Goal: Obtain resource: Obtain resource

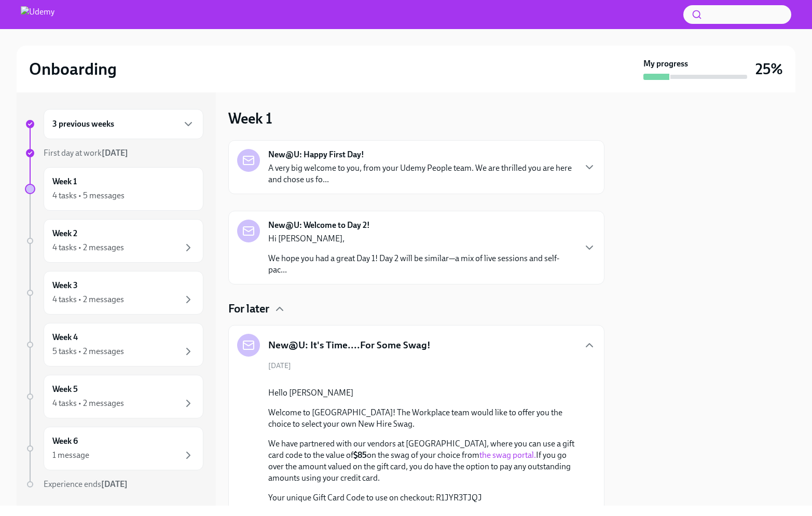
click at [243, 308] on h4 "For later" at bounding box center [248, 309] width 41 height 16
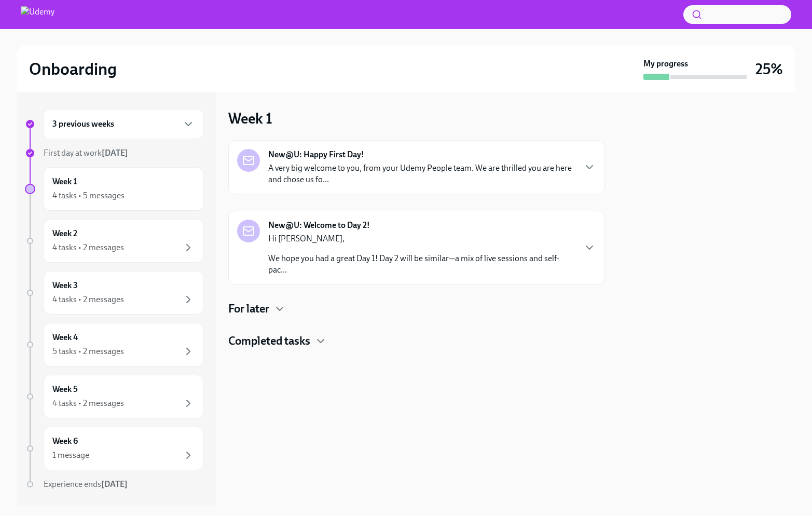
click at [275, 298] on div "New@U: Happy First Day! A very big welcome to you, from your Udemy People team.…" at bounding box center [416, 244] width 376 height 209
click at [271, 313] on div "For later" at bounding box center [416, 309] width 376 height 16
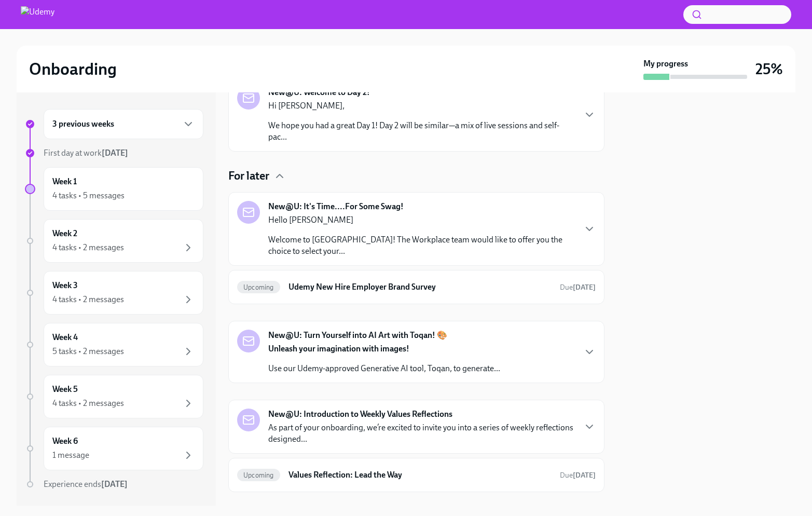
scroll to position [151, 0]
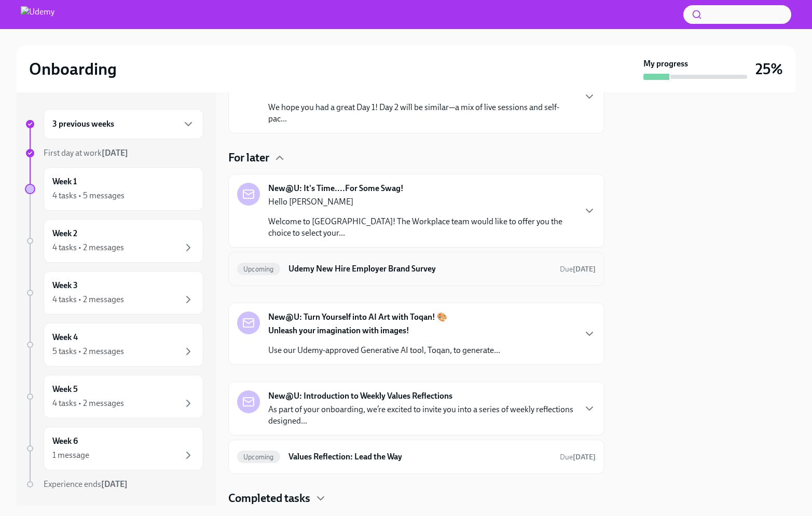
click at [345, 275] on div "Upcoming Udemy New Hire Employer Brand Survey Due in 3 days" at bounding box center [416, 269] width 359 height 17
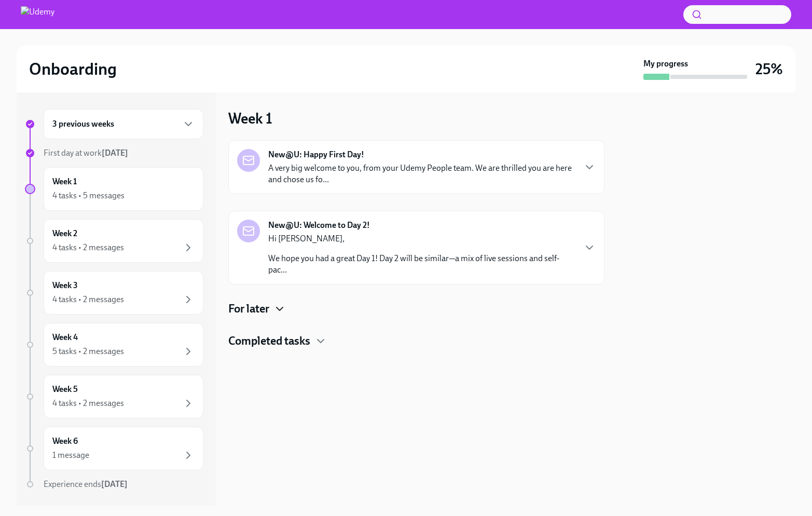
click at [277, 305] on icon "button" at bounding box center [280, 309] width 12 height 12
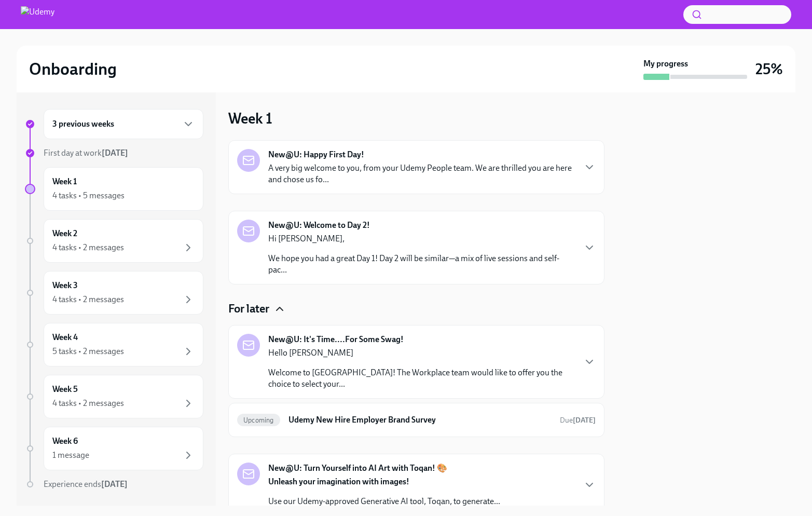
click at [323, 329] on div "New@U: It's Time....For Some Swag! Hello Jitesh Welcome to Udemy! The Workplace…" at bounding box center [416, 362] width 376 height 74
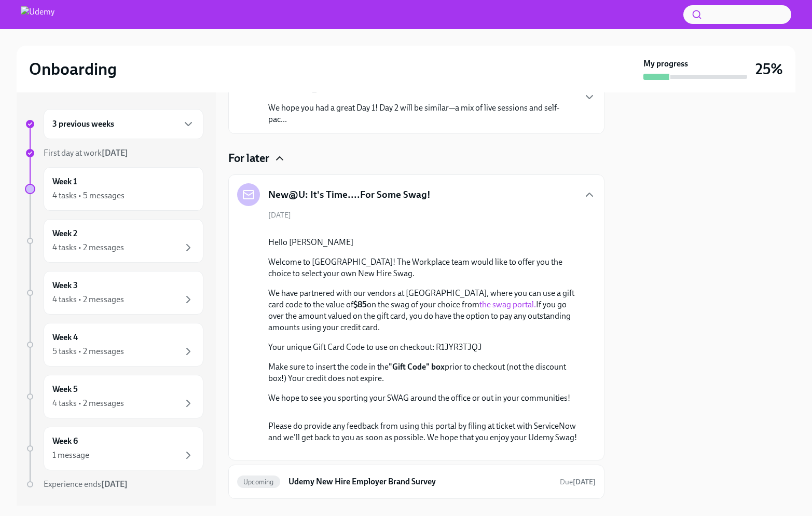
scroll to position [152, 0]
click at [480, 308] on link "the swag portal." at bounding box center [508, 303] width 57 height 10
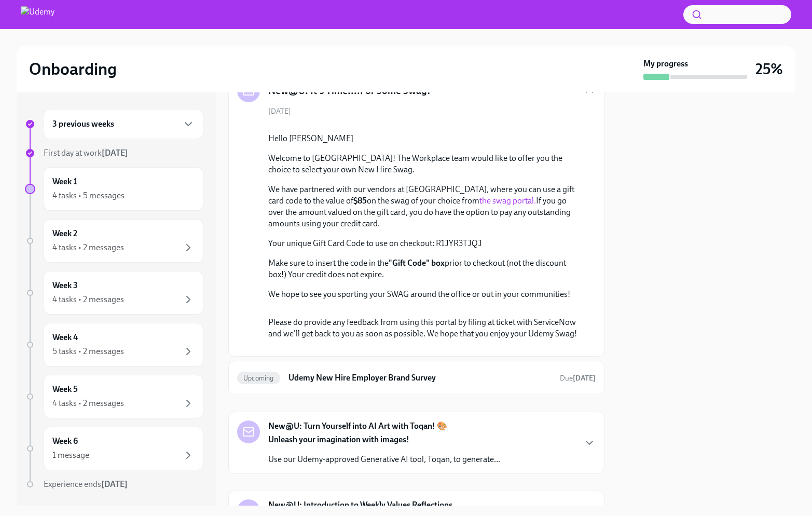
scroll to position [255, 0]
click at [450, 249] on p "Your unique Gift Card Code to use on checkout: R1JYR3TJQJ" at bounding box center [423, 242] width 311 height 11
